Goal: Entertainment & Leisure: Consume media (video, audio)

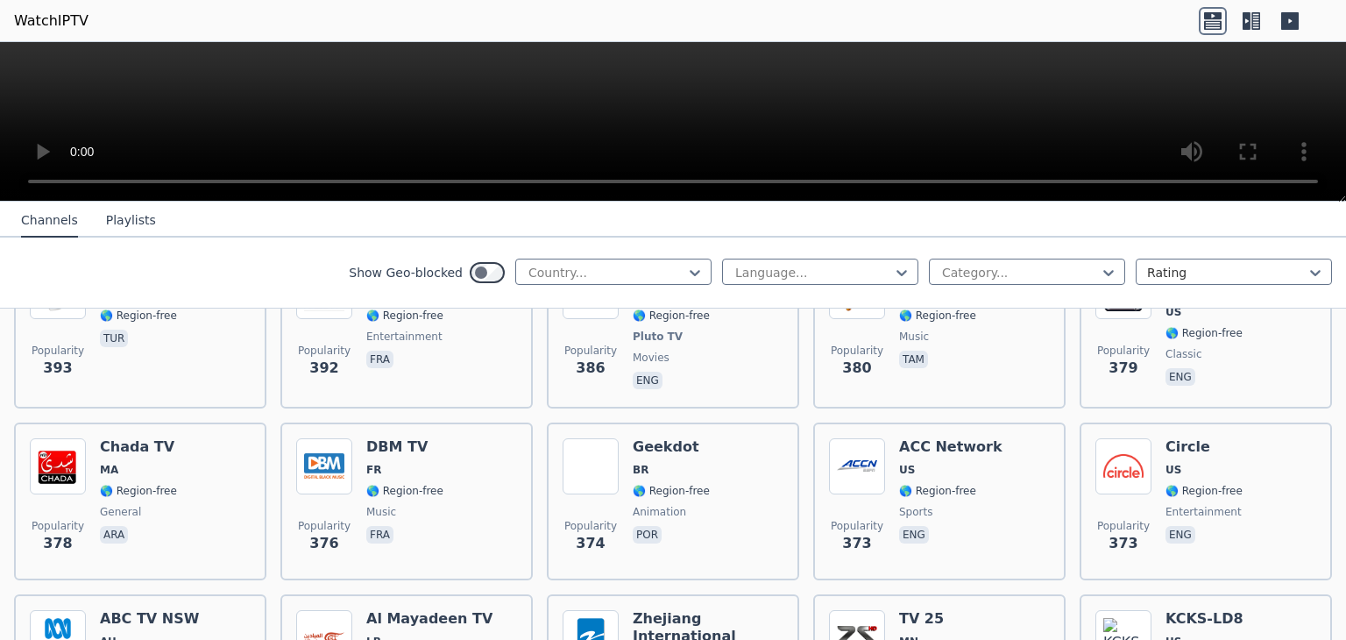
scroll to position [8661, 0]
click at [579, 264] on div at bounding box center [606, 273] width 159 height 18
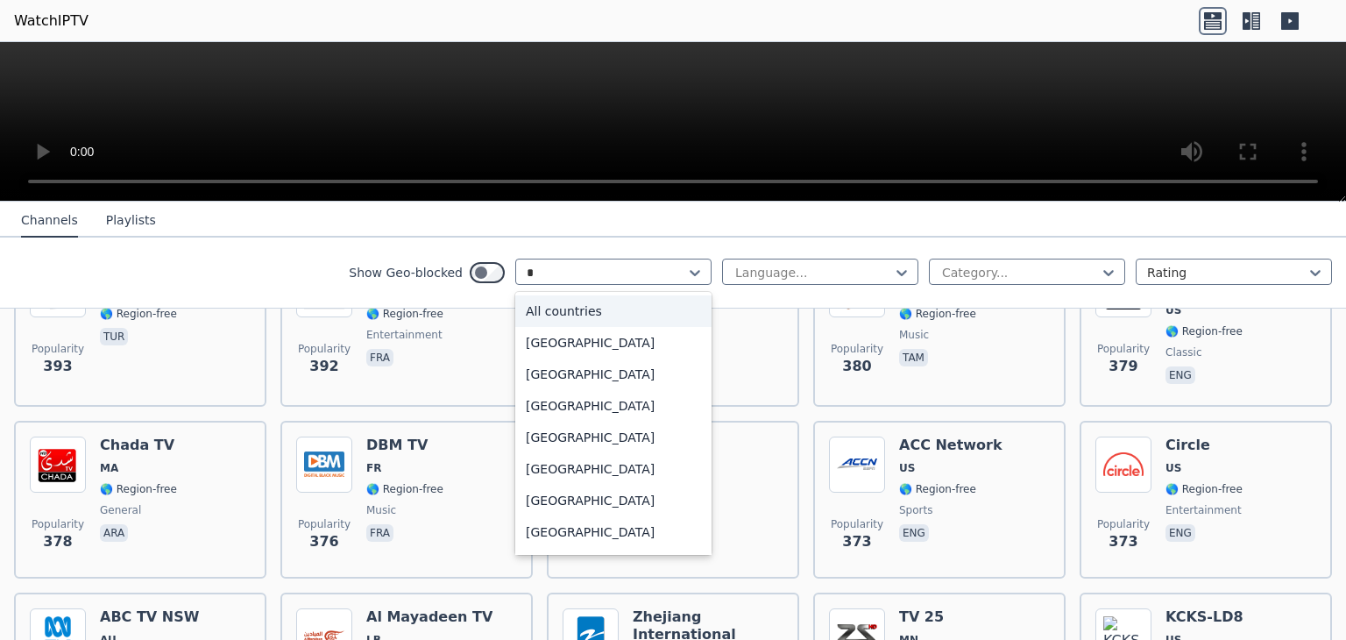
type input "**"
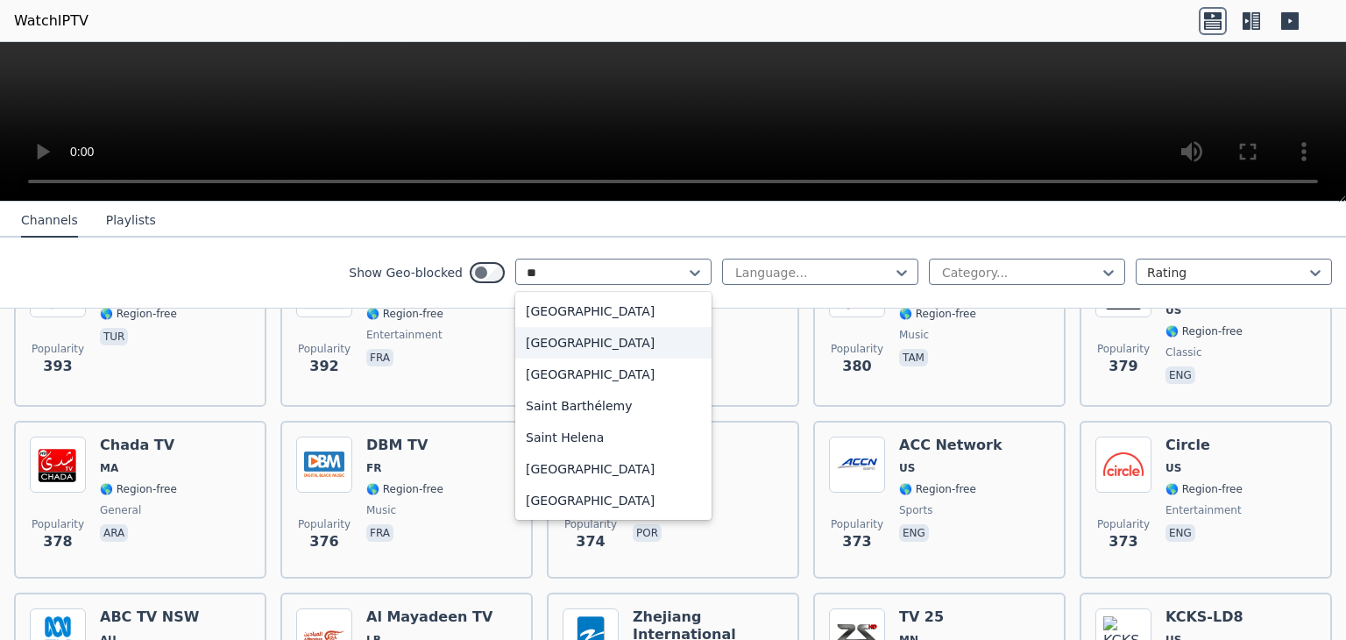
click at [595, 337] on div "[GEOGRAPHIC_DATA]" at bounding box center [613, 343] width 196 height 32
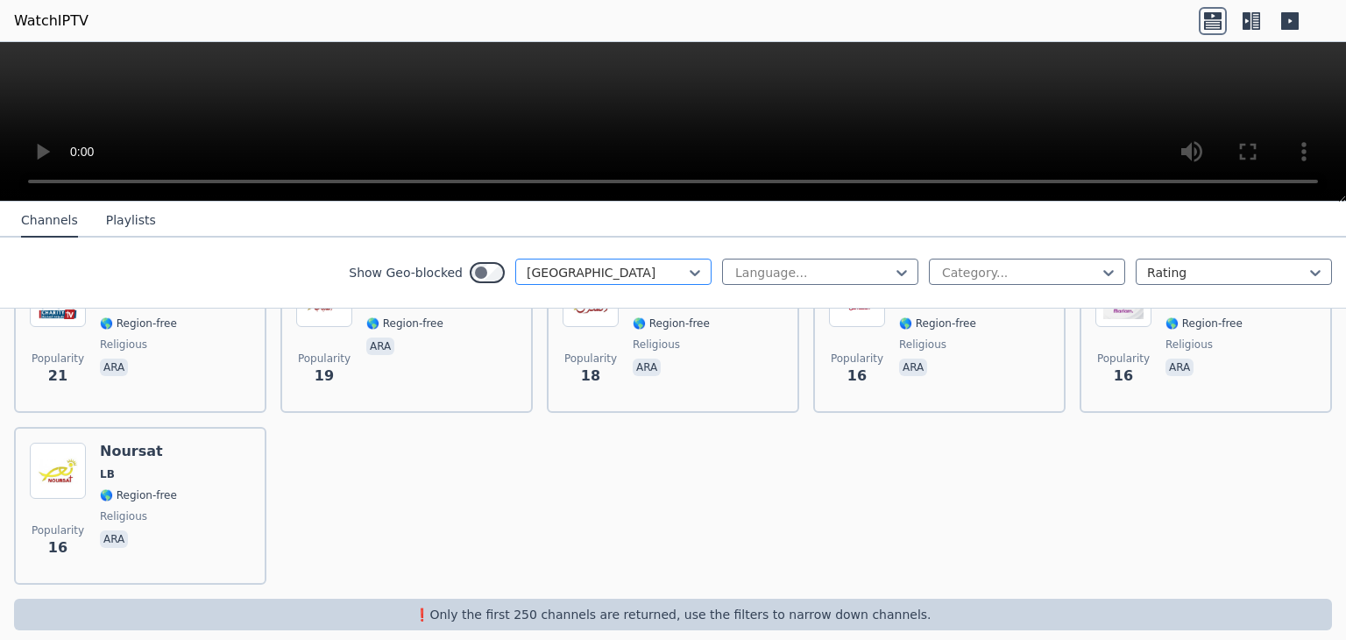
scroll to position [165, 0]
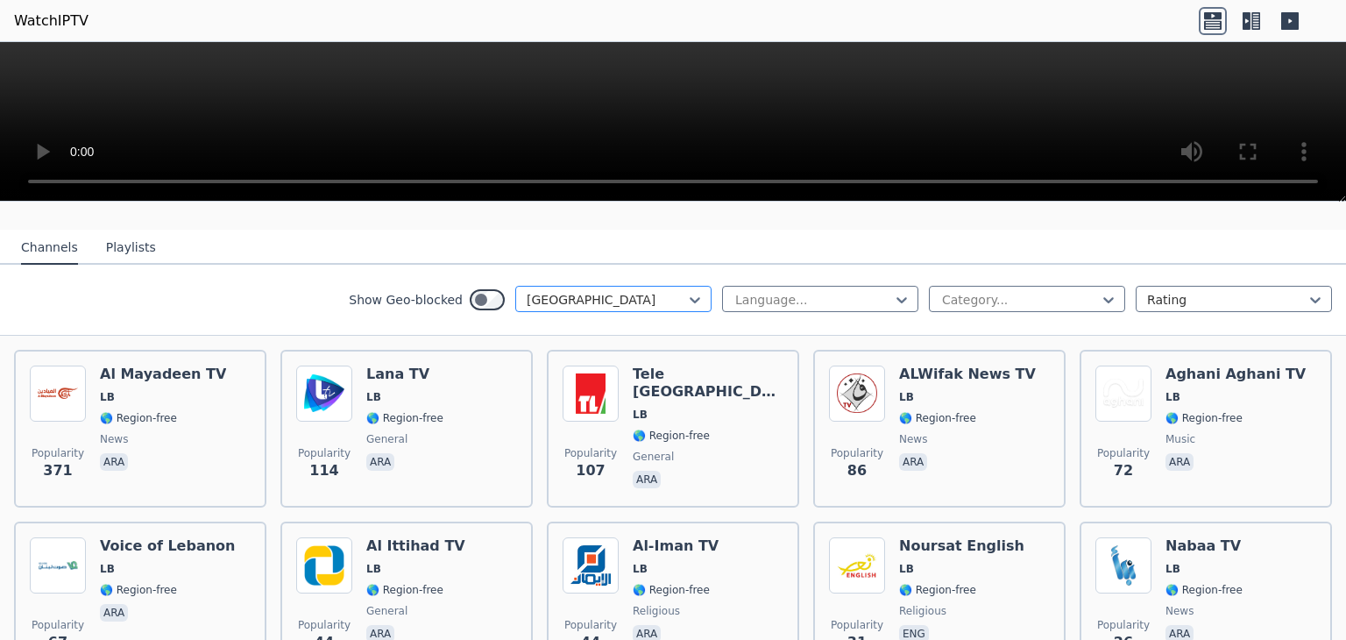
drag, startPoint x: 700, startPoint y: 282, endPoint x: 691, endPoint y: 281, distance: 9.7
click at [698, 282] on div "Show Geo-blocked option [GEOGRAPHIC_DATA], selected. Lebanon Language... Catego…" at bounding box center [673, 300] width 1346 height 71
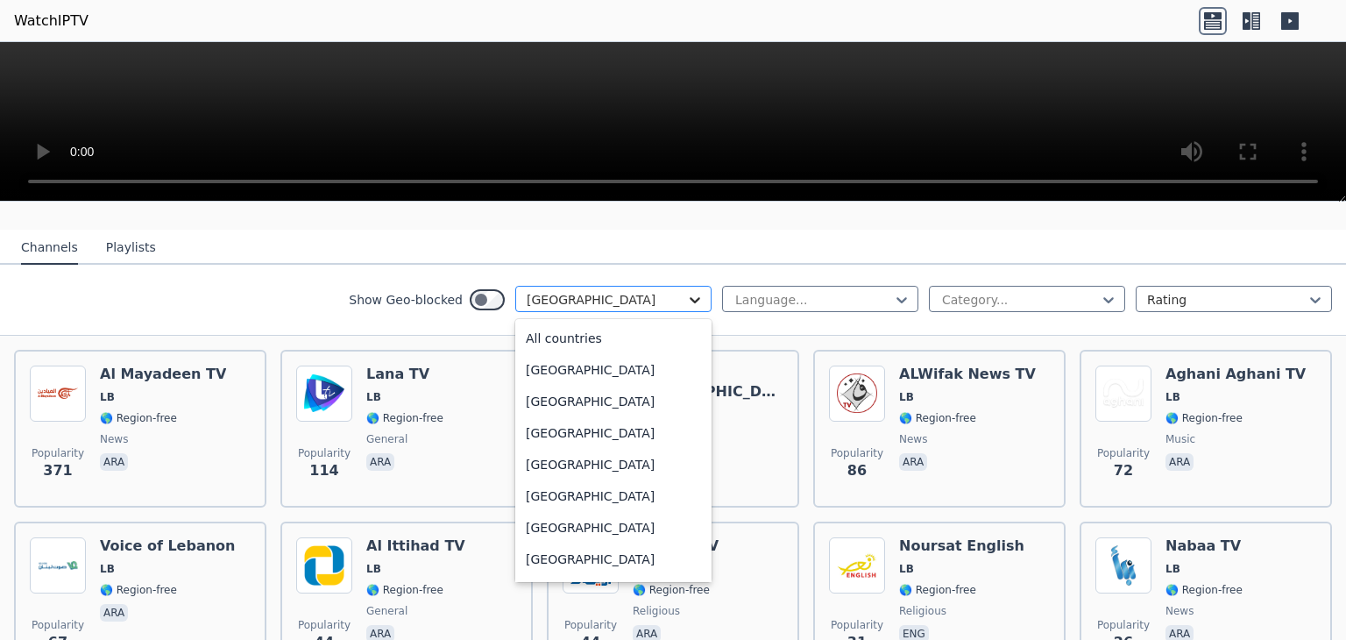
click at [686, 291] on icon at bounding box center [695, 300] width 18 height 18
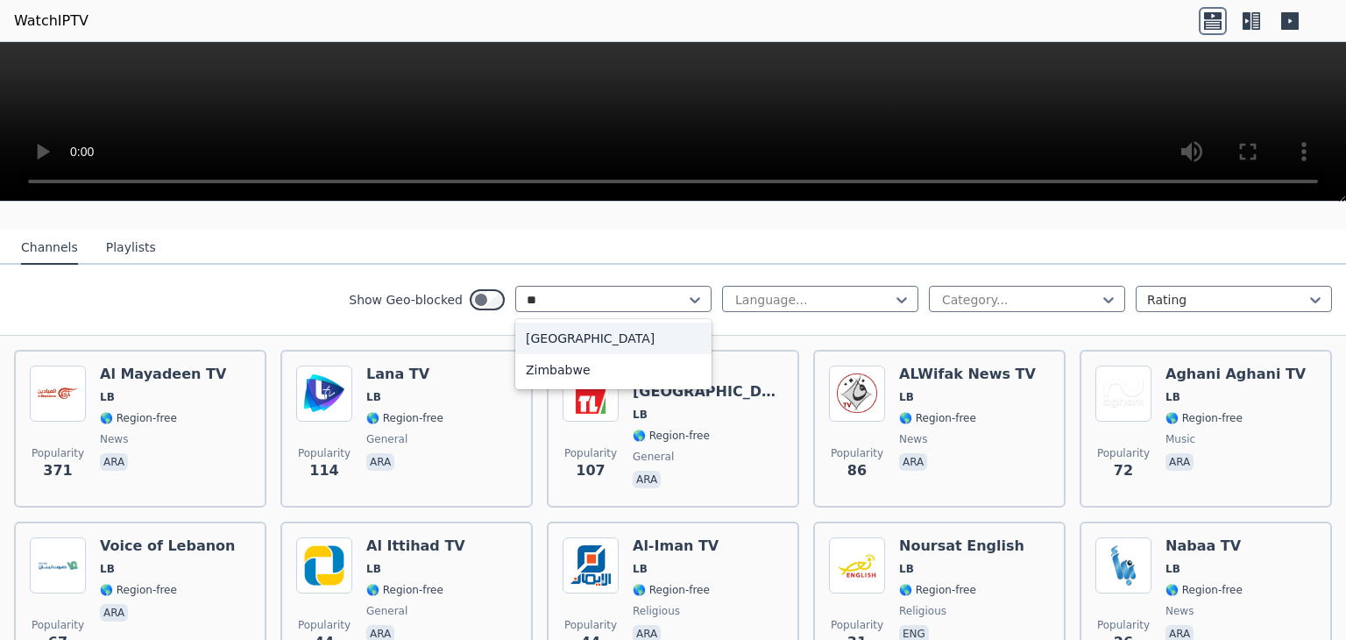
scroll to position [0, 0]
type input "*"
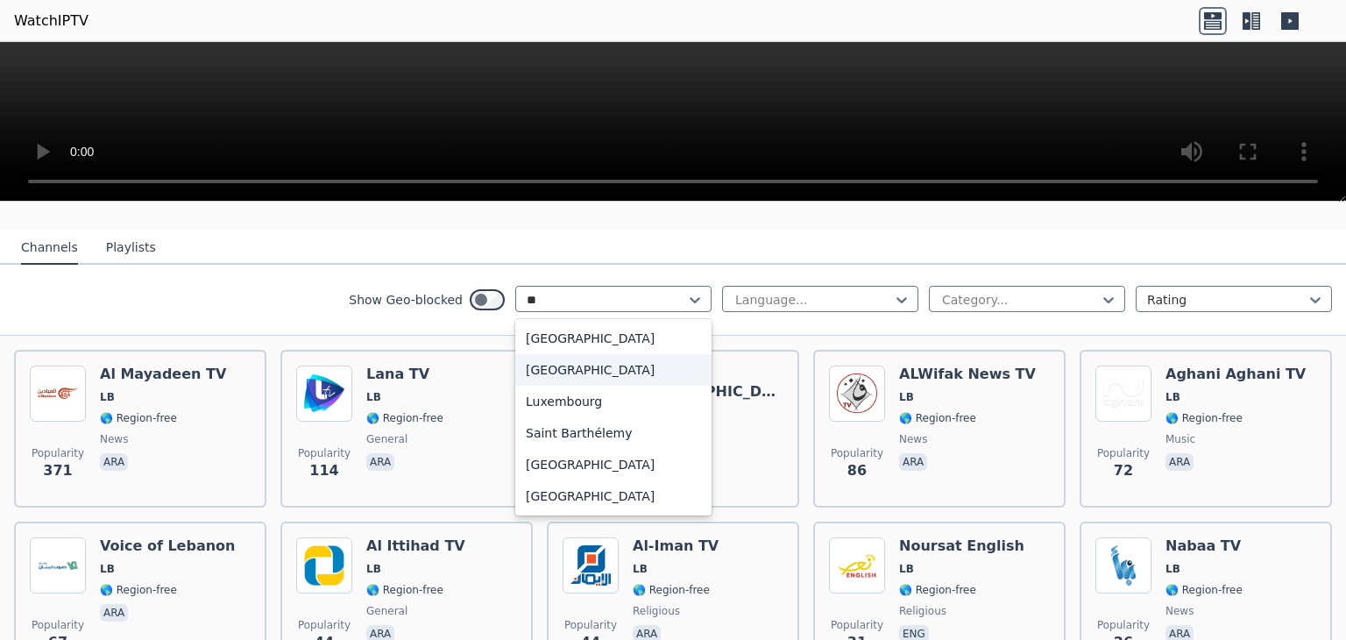
type input "*"
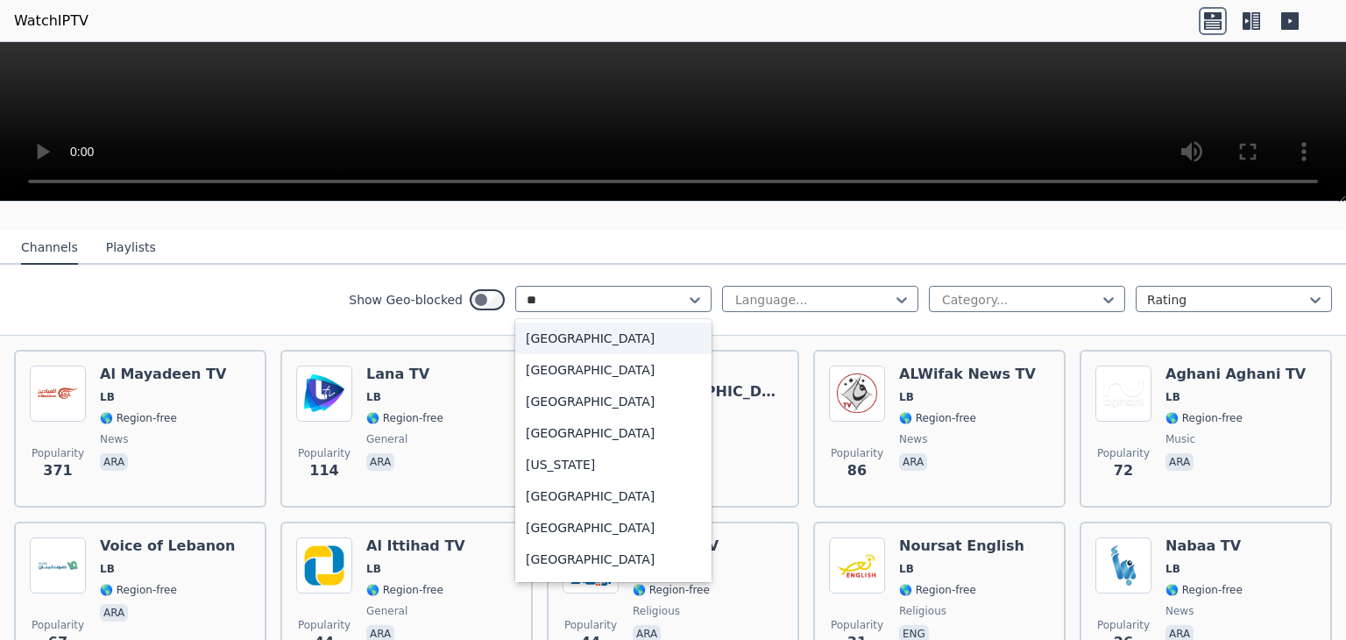
type input "*"
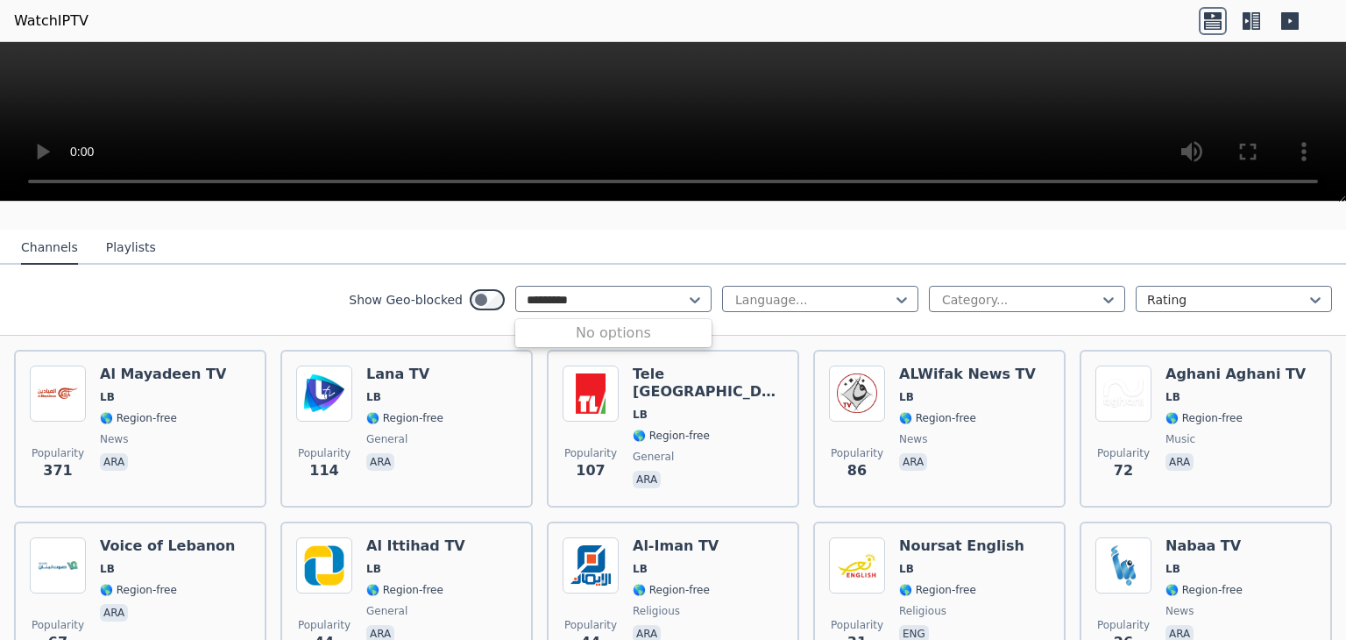
type input "*********"
click at [596, 291] on div at bounding box center [606, 300] width 159 height 18
click at [545, 291] on div at bounding box center [606, 300] width 159 height 18
type input "*"
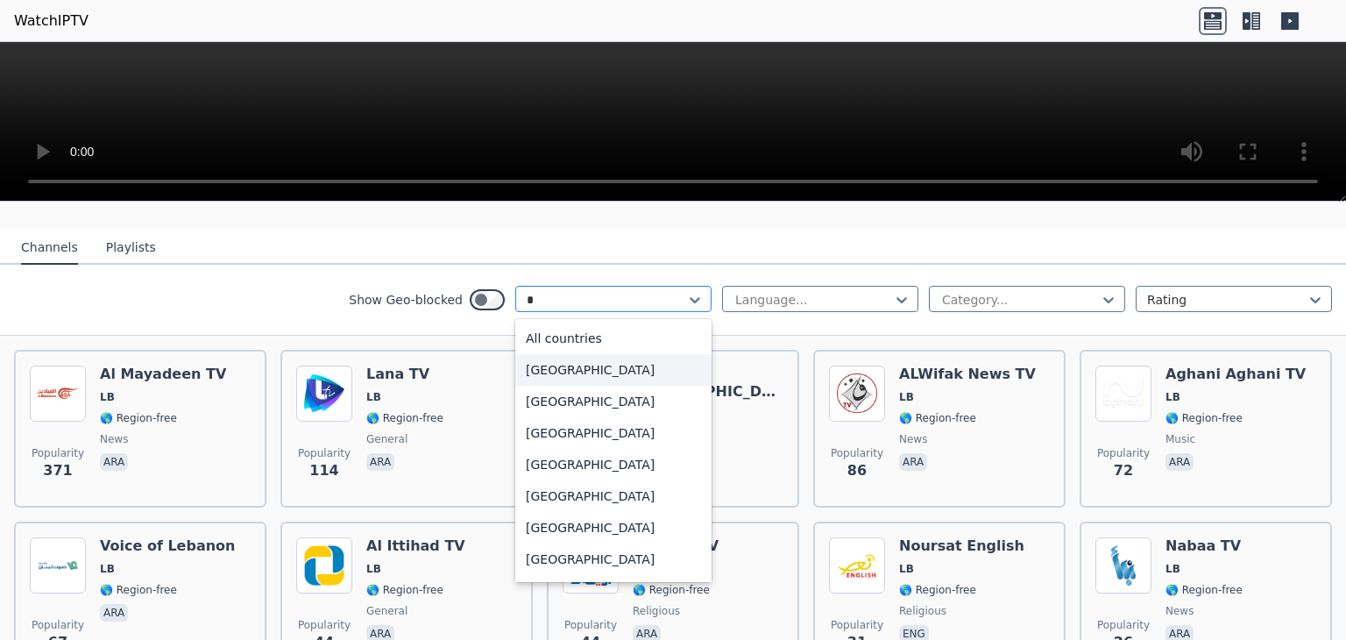
type input "**"
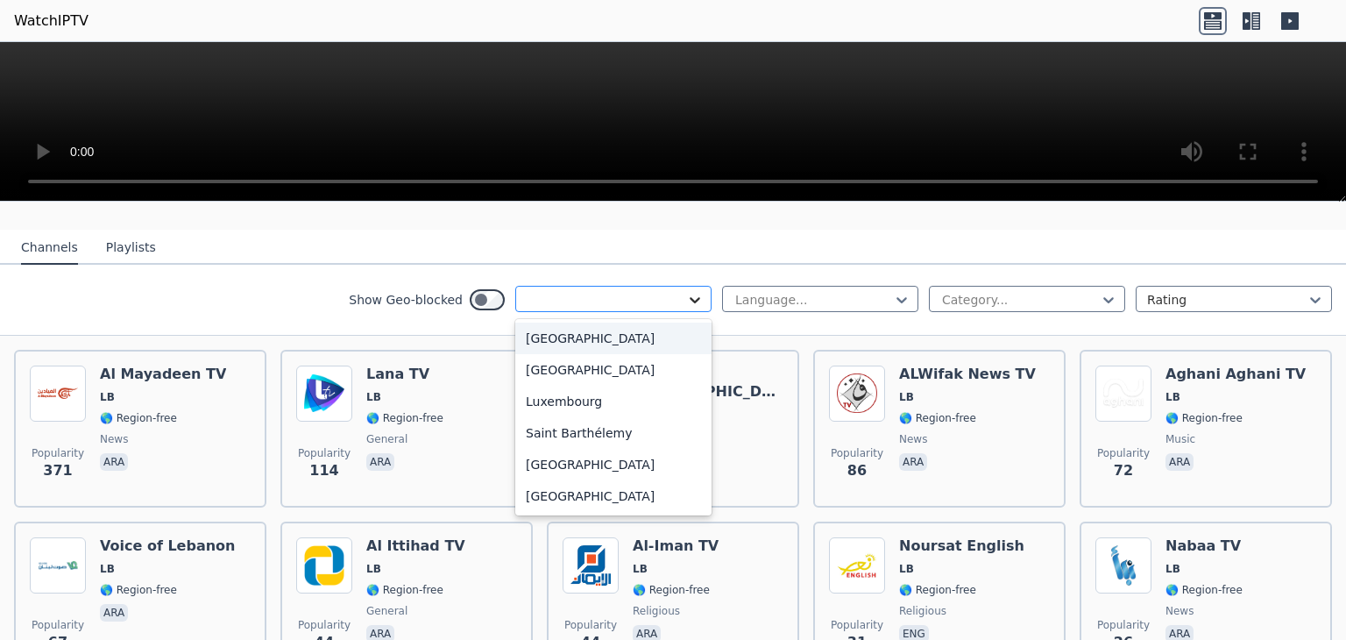
click at [686, 291] on icon at bounding box center [695, 300] width 18 height 18
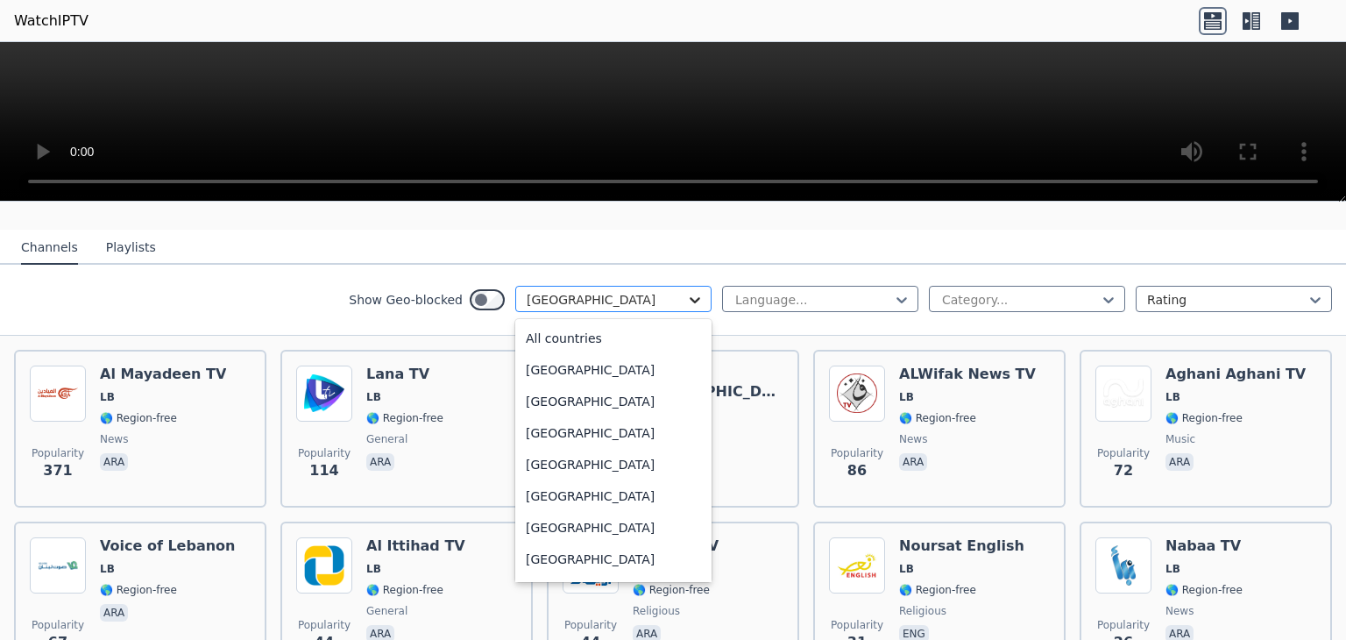
click at [686, 291] on icon at bounding box center [695, 300] width 18 height 18
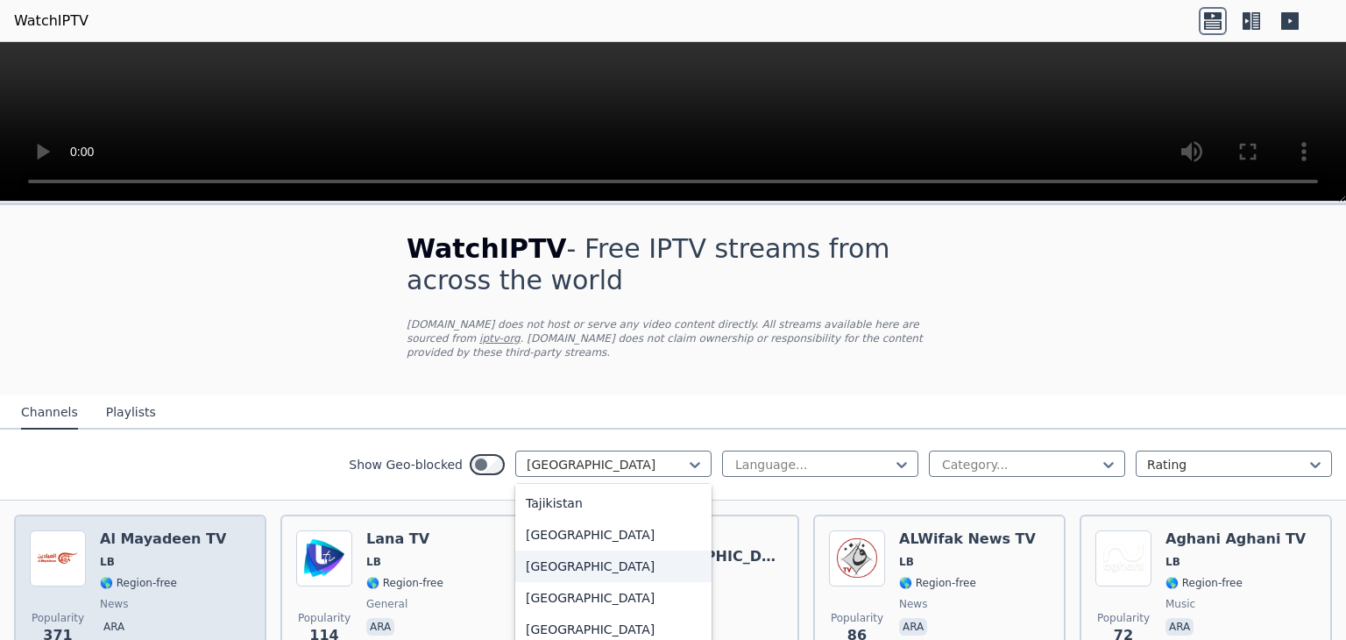
click at [165, 530] on h6 "Al Mayadeen TV" at bounding box center [163, 539] width 126 height 18
